Goal: Find specific page/section: Find specific page/section

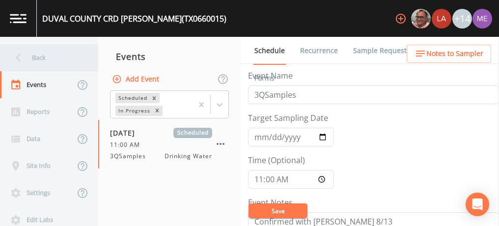
click at [44, 54] on div "Back" at bounding box center [44, 57] width 88 height 27
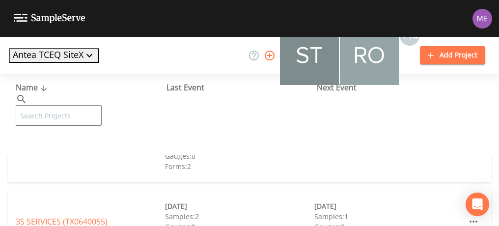
click at [73, 105] on input "text" at bounding box center [59, 115] width 86 height 21
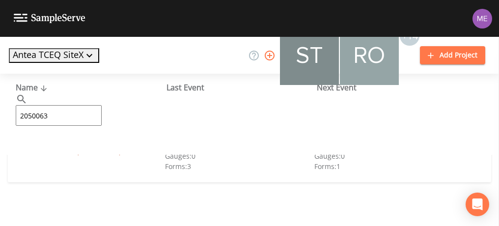
type input "2050063"
click at [82, 152] on link "SEABOARD WSC (TX2050063)" at bounding box center [69, 150] width 106 height 11
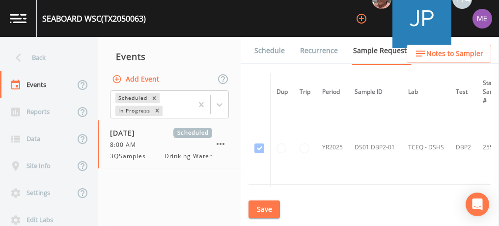
scroll to position [113, 0]
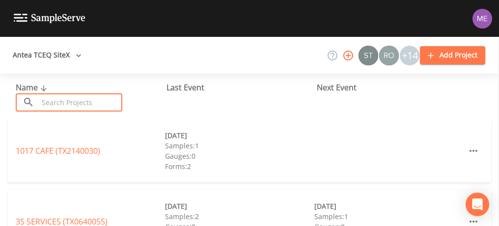
click at [85, 103] on input "text" at bounding box center [80, 102] width 84 height 18
